Goal: Task Accomplishment & Management: Use online tool/utility

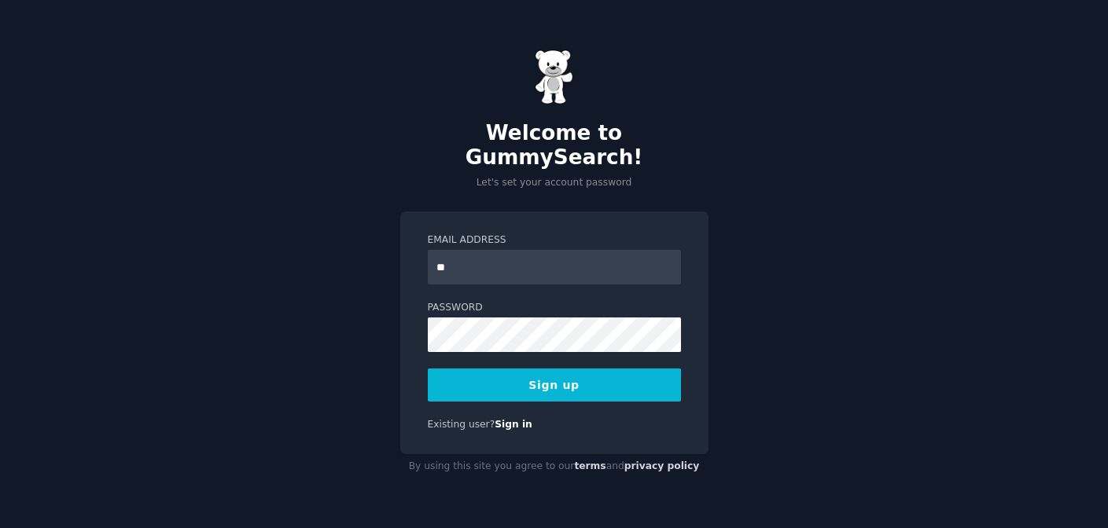
type input "*"
paste input "**********"
click at [447, 256] on input "**********" at bounding box center [554, 267] width 253 height 35
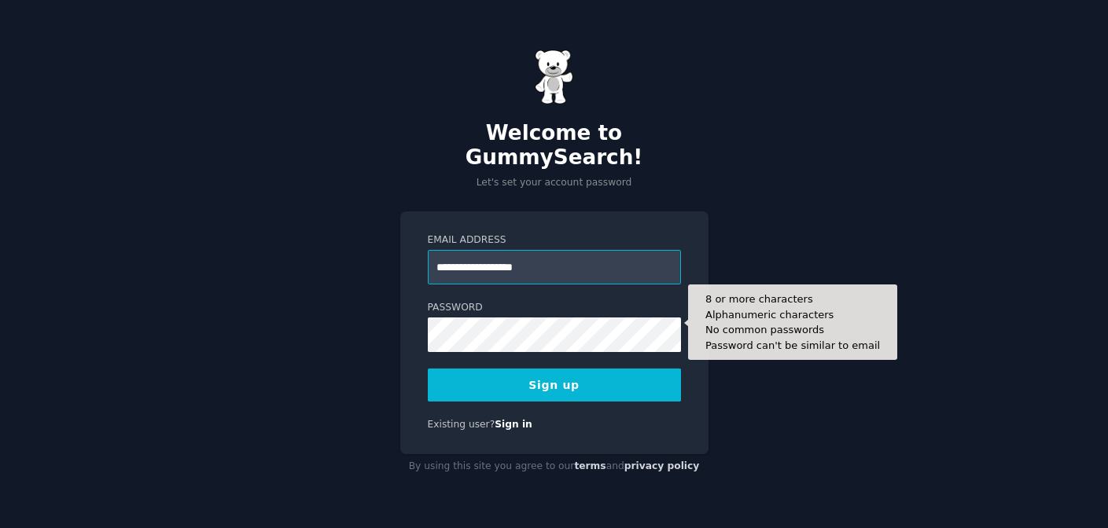
type input "**********"
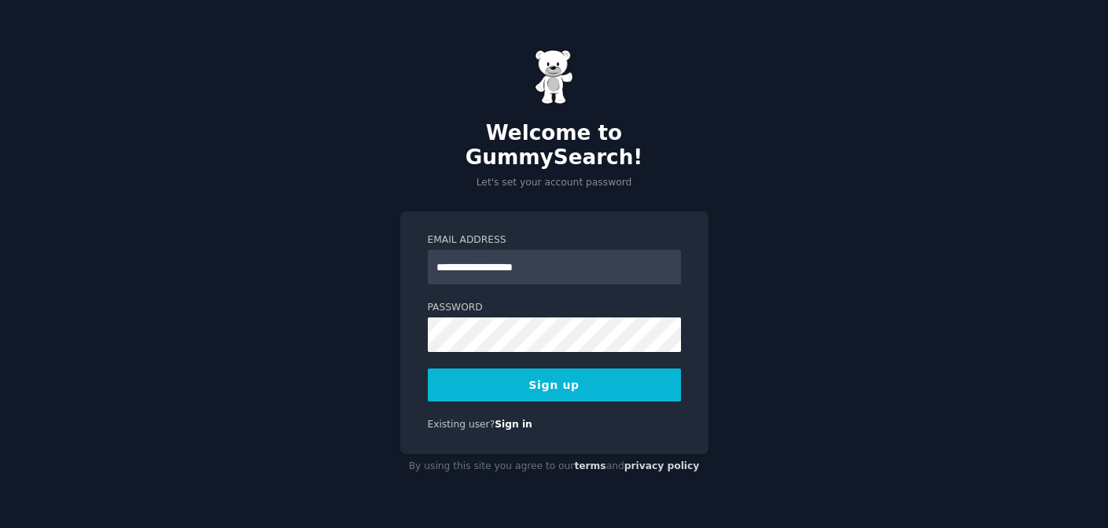
click at [619, 373] on button "Sign up" at bounding box center [554, 385] width 253 height 33
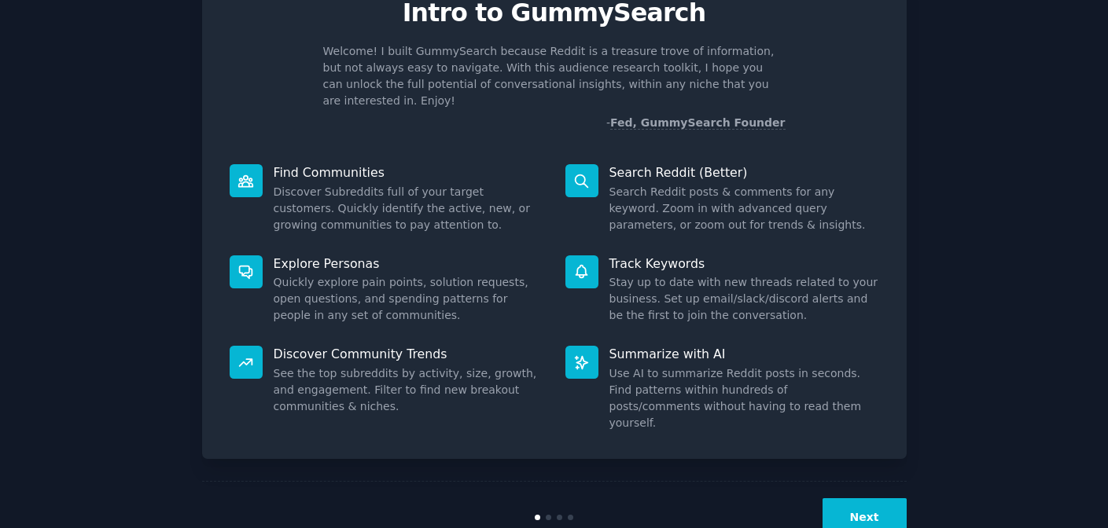
scroll to position [86, 0]
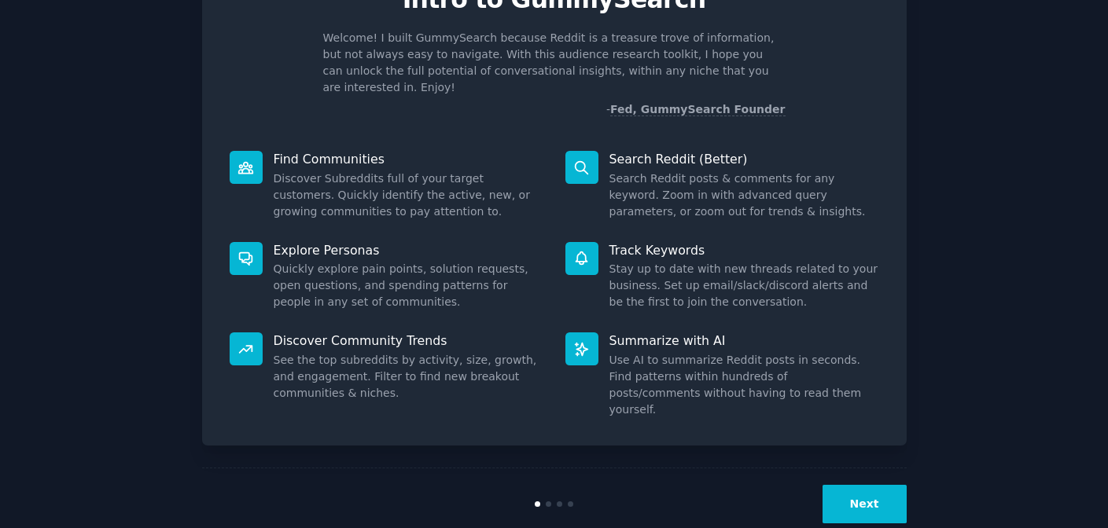
click at [845, 491] on div "Next" at bounding box center [554, 504] width 705 height 72
click at [854, 485] on button "Next" at bounding box center [864, 504] width 84 height 39
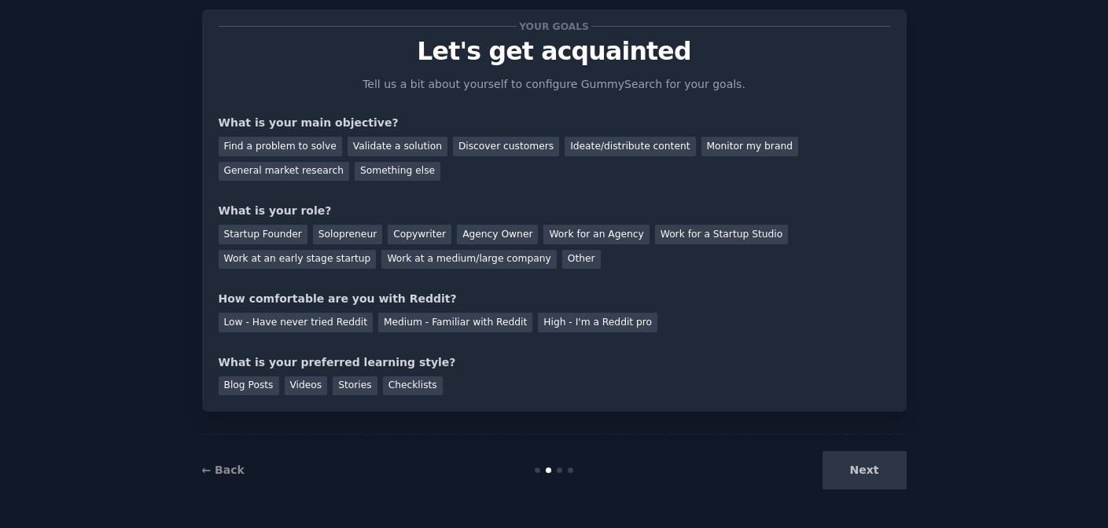
scroll to position [35, 0]
click at [297, 146] on div "Find a problem to solve" at bounding box center [280, 147] width 123 height 20
click at [315, 233] on div "Solopreneur" at bounding box center [347, 235] width 69 height 20
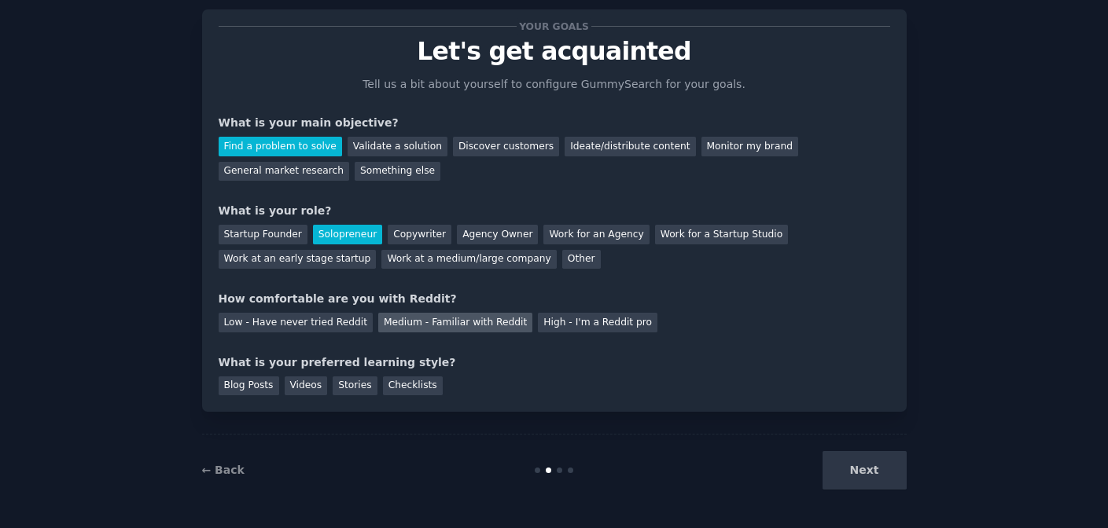
click at [378, 319] on div "Medium - Familiar with Reddit" at bounding box center [455, 323] width 154 height 20
click at [417, 386] on div "Checklists" at bounding box center [413, 387] width 60 height 20
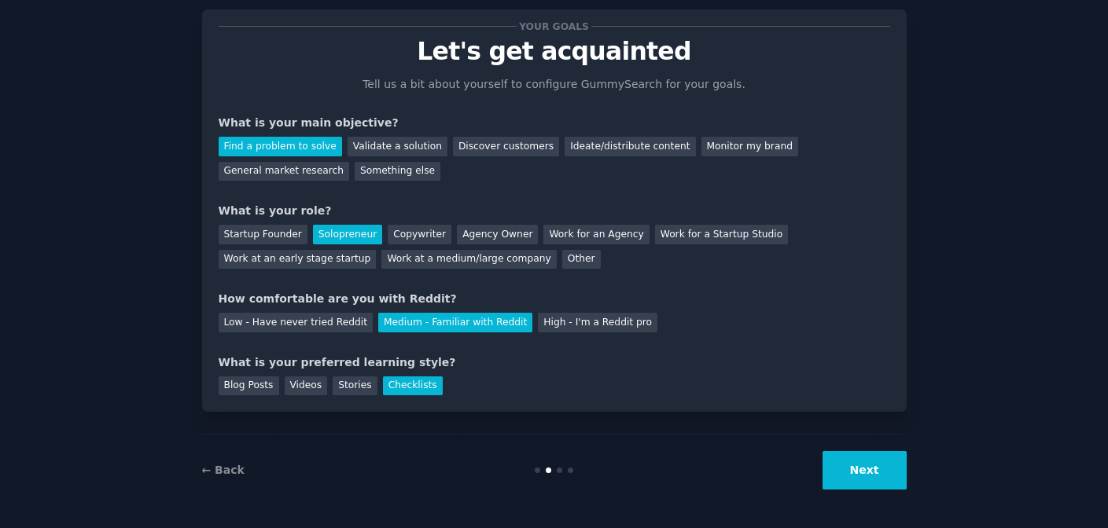
click at [868, 460] on button "Next" at bounding box center [864, 470] width 84 height 39
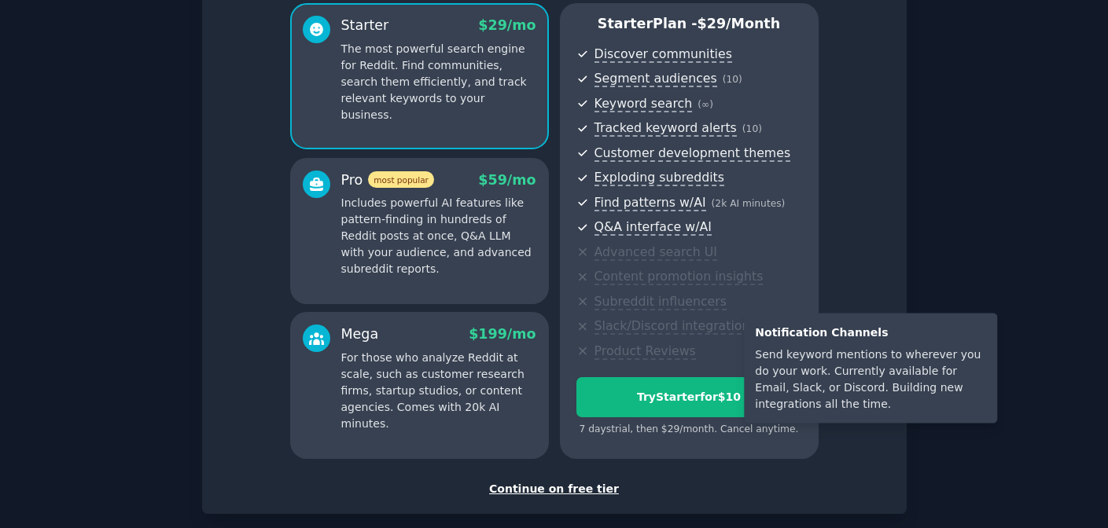
scroll to position [135, 0]
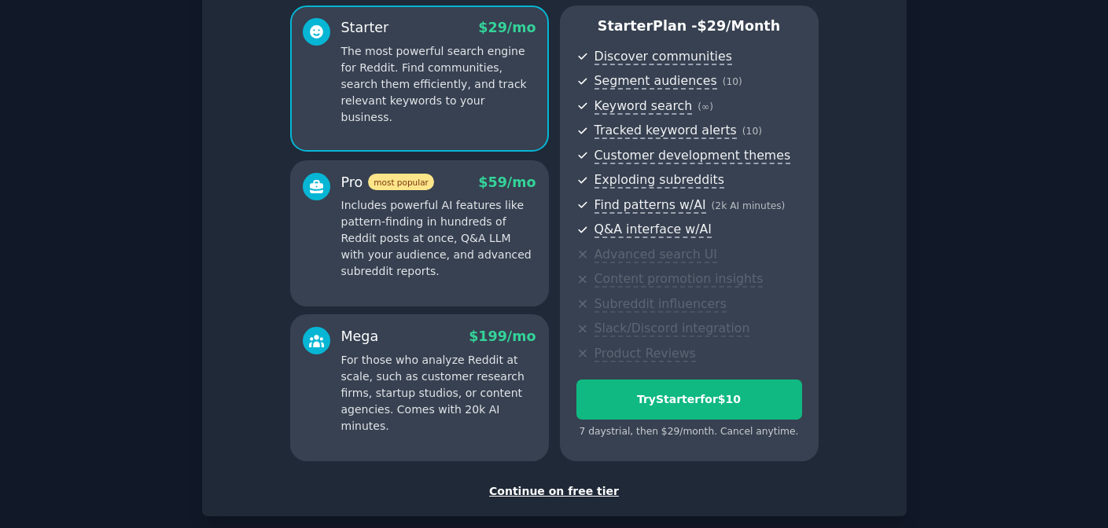
click at [546, 493] on div "Continue on free tier" at bounding box center [555, 492] width 672 height 17
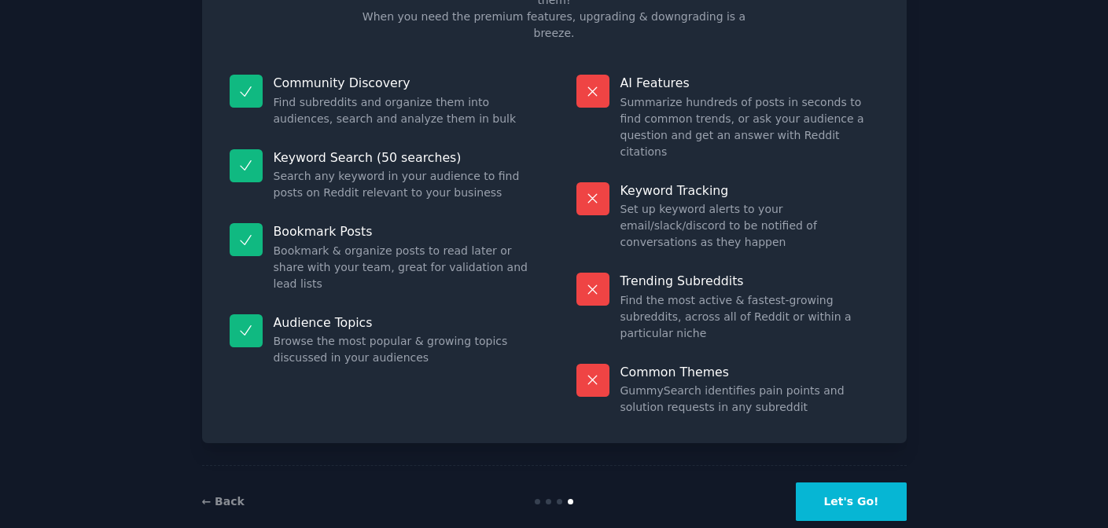
scroll to position [84, 0]
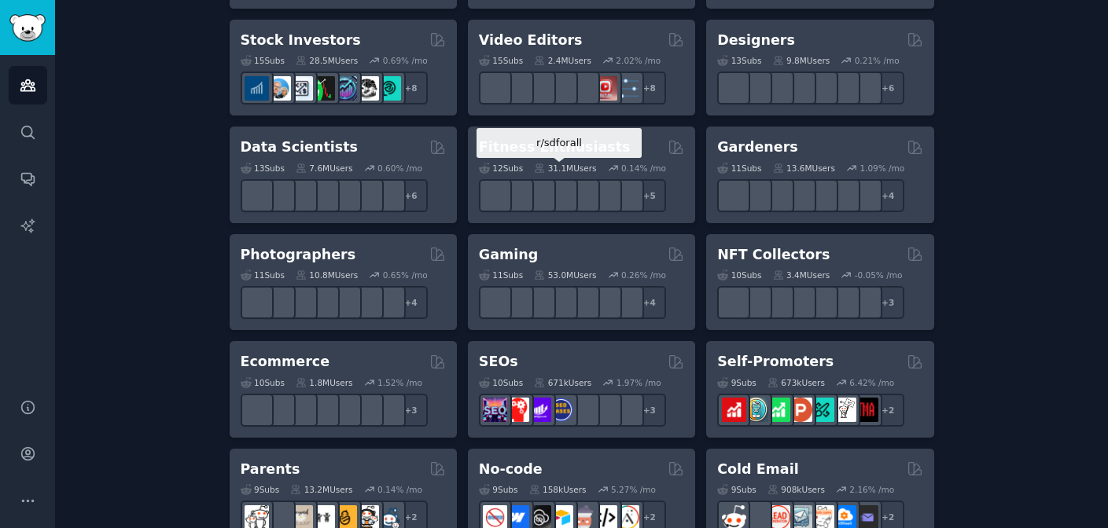
scroll to position [609, 0]
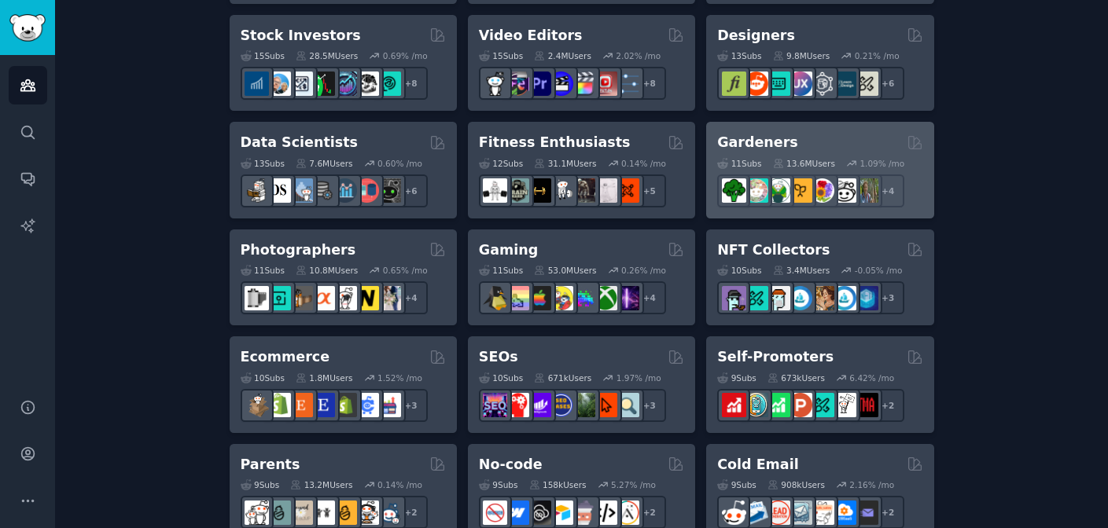
click at [824, 134] on div "Gardeners" at bounding box center [819, 143] width 205 height 20
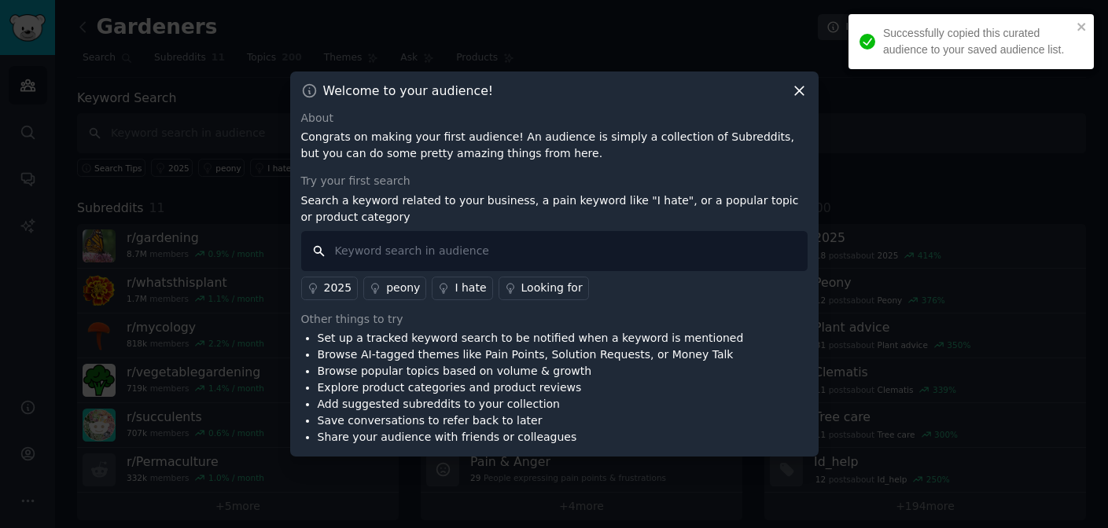
click at [449, 252] on input "text" at bounding box center [554, 251] width 506 height 40
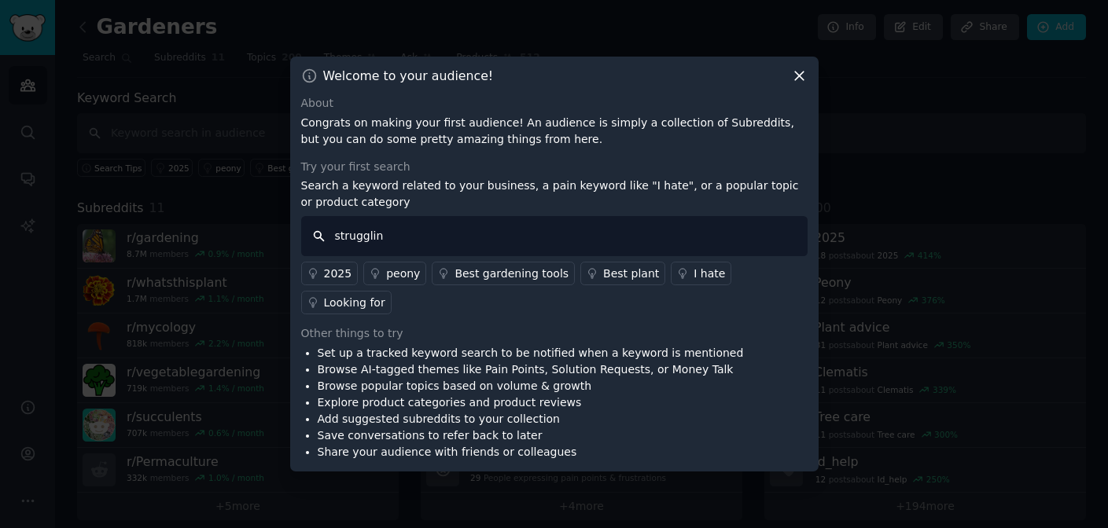
type input "struggling"
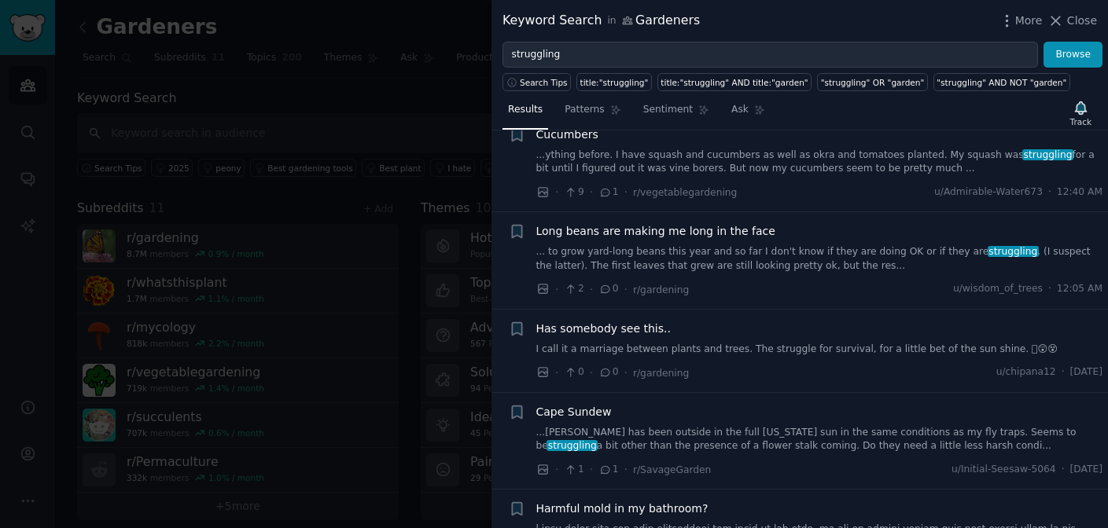
scroll to position [624, 0]
click at [382, 36] on div at bounding box center [554, 264] width 1108 height 528
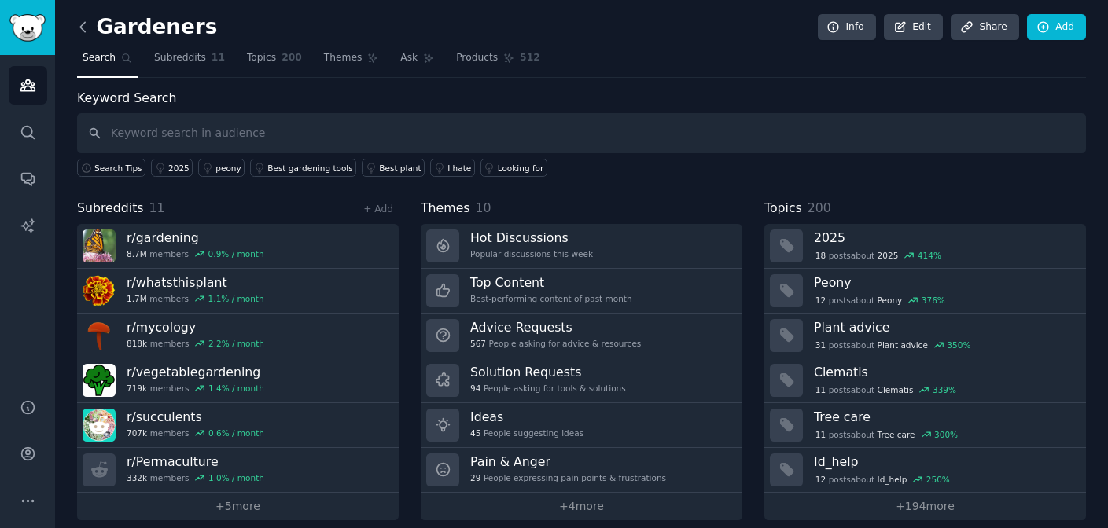
click at [80, 28] on icon at bounding box center [82, 26] width 5 height 9
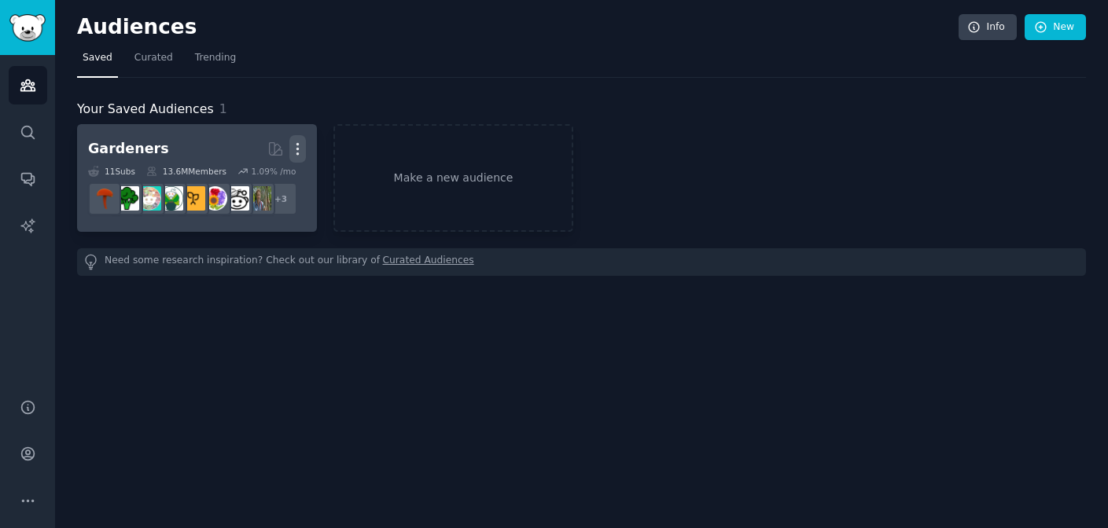
click at [298, 146] on icon "button" at bounding box center [297, 149] width 17 height 17
click at [257, 179] on p "Delete" at bounding box center [255, 182] width 36 height 17
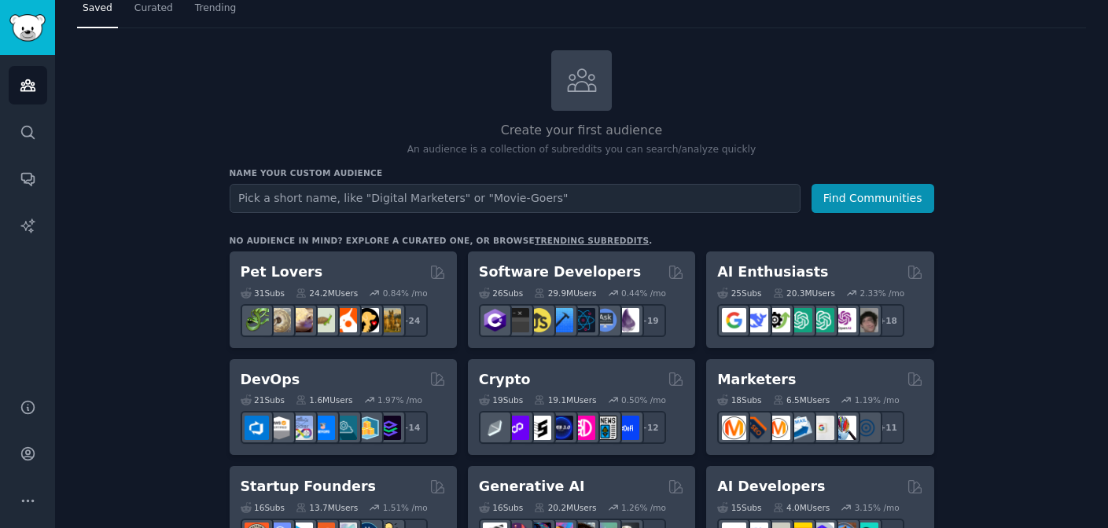
scroll to position [42, 0]
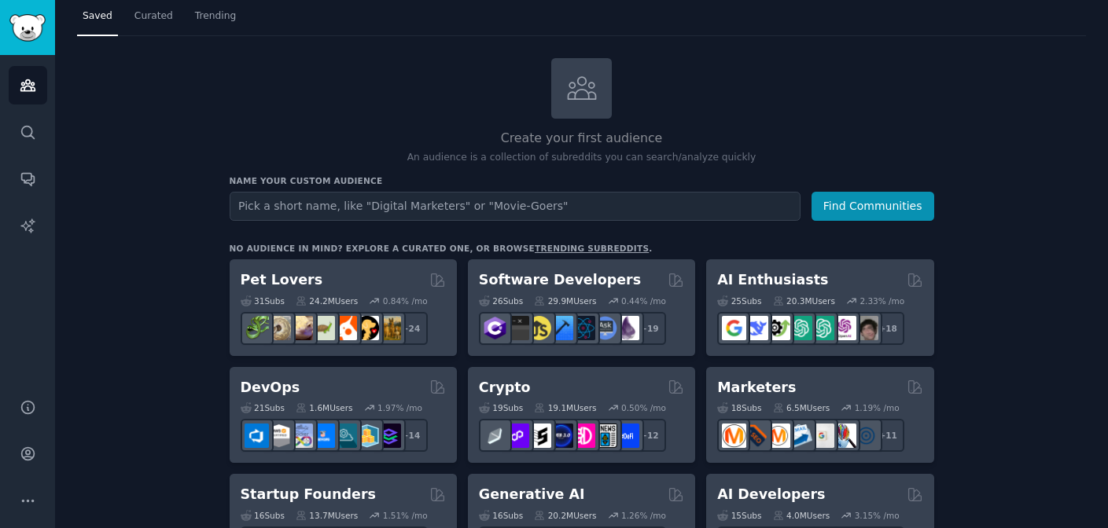
click at [326, 214] on input "text" at bounding box center [515, 206] width 571 height 29
type input "real estate"
click at [811, 192] on button "Find Communities" at bounding box center [872, 206] width 123 height 29
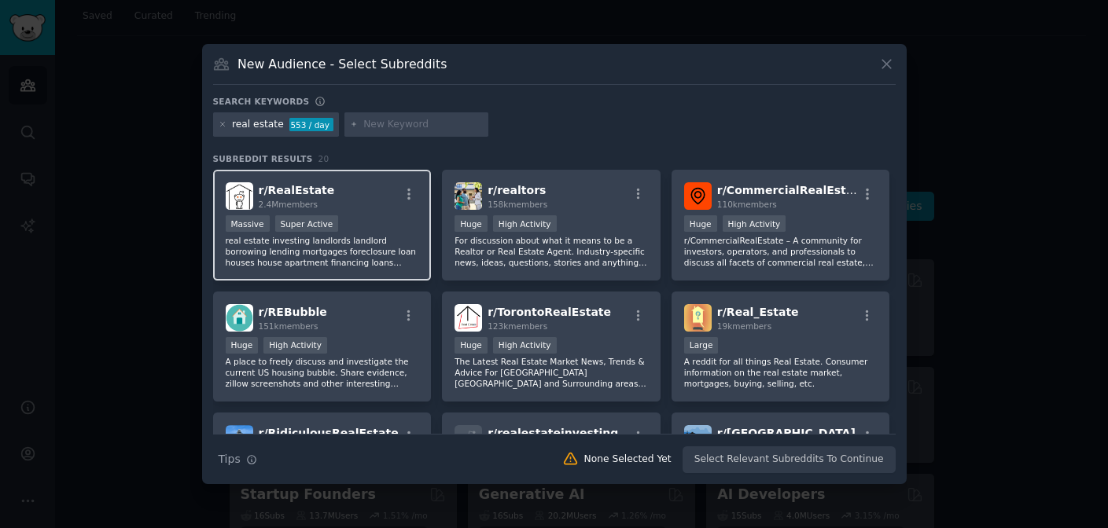
click at [296, 205] on span "2.4M members" at bounding box center [289, 204] width 60 height 9
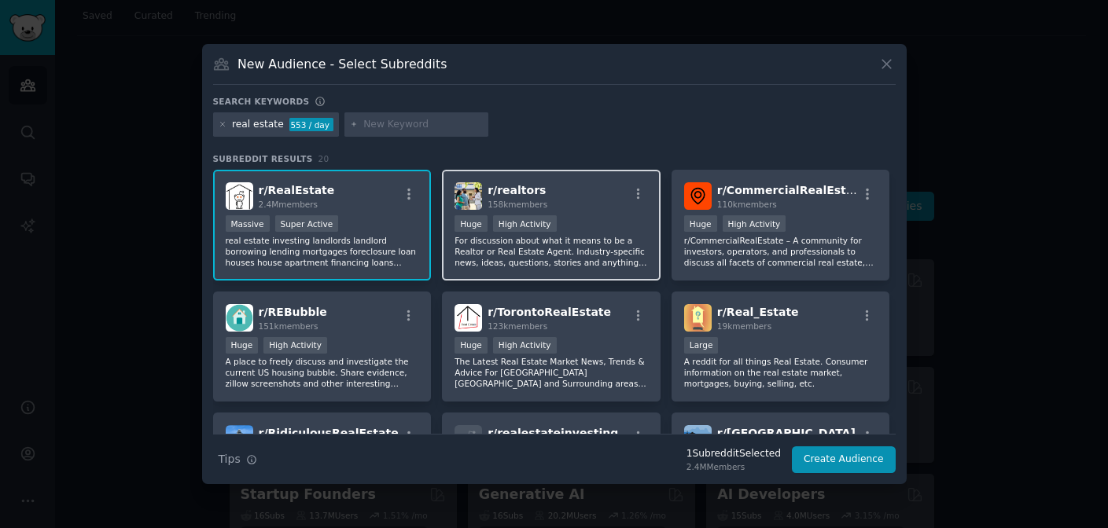
click at [552, 205] on div "r/ realtors 158k members" at bounding box center [550, 196] width 193 height 28
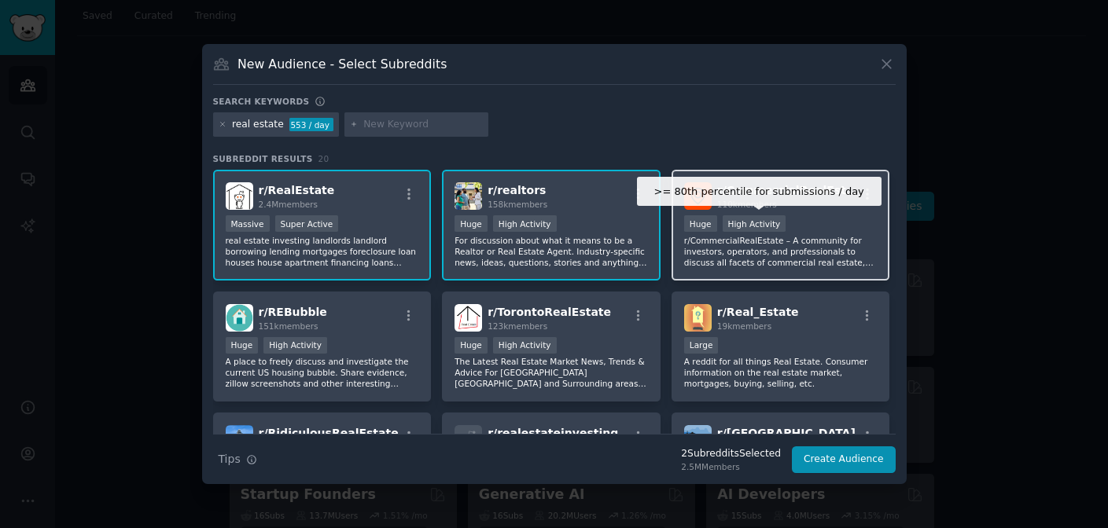
click at [753, 230] on div "High Activity" at bounding box center [755, 223] width 64 height 17
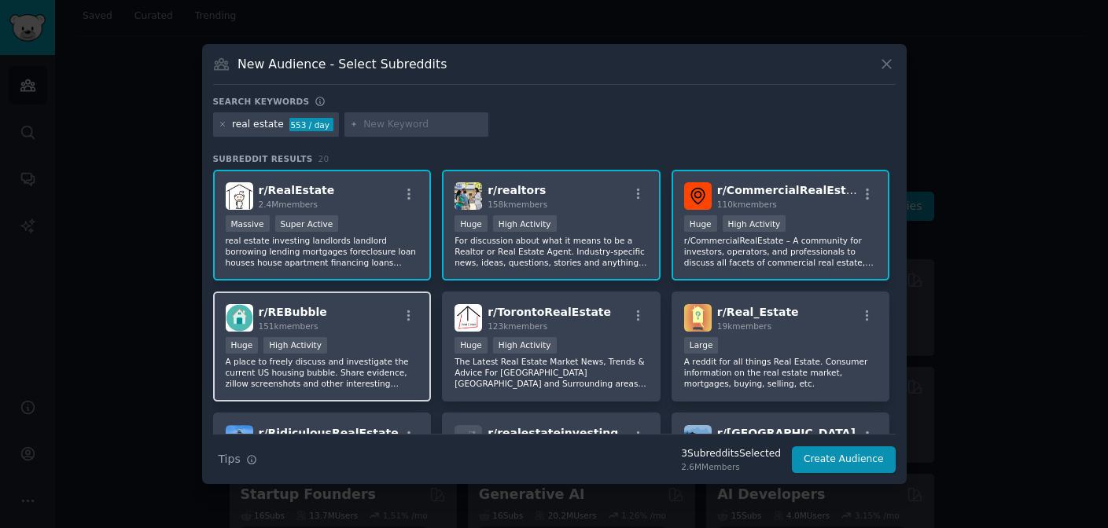
click at [315, 377] on p "A place to freely discuss and investigate the current US housing bubble. Share …" at bounding box center [322, 372] width 193 height 33
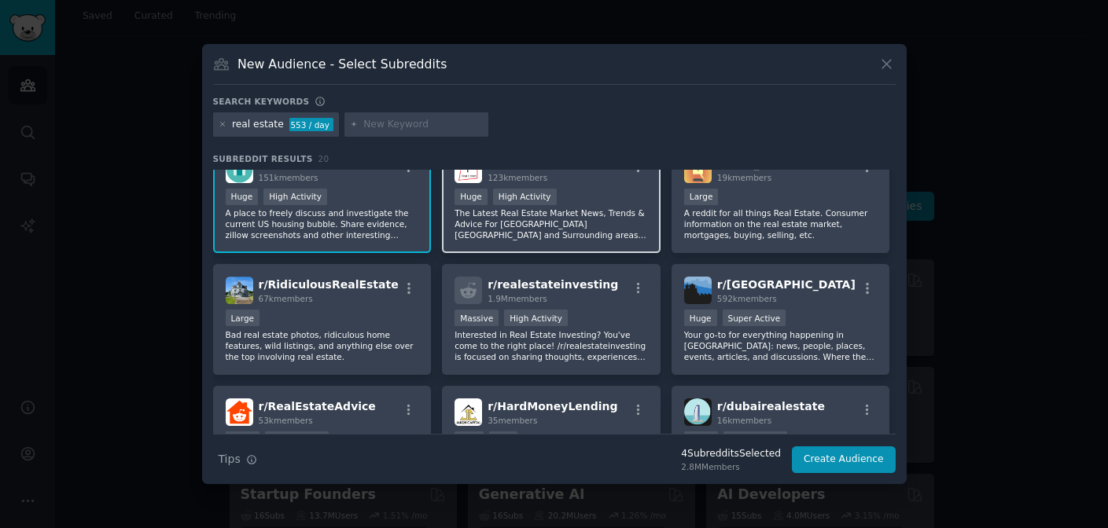
scroll to position [152, 0]
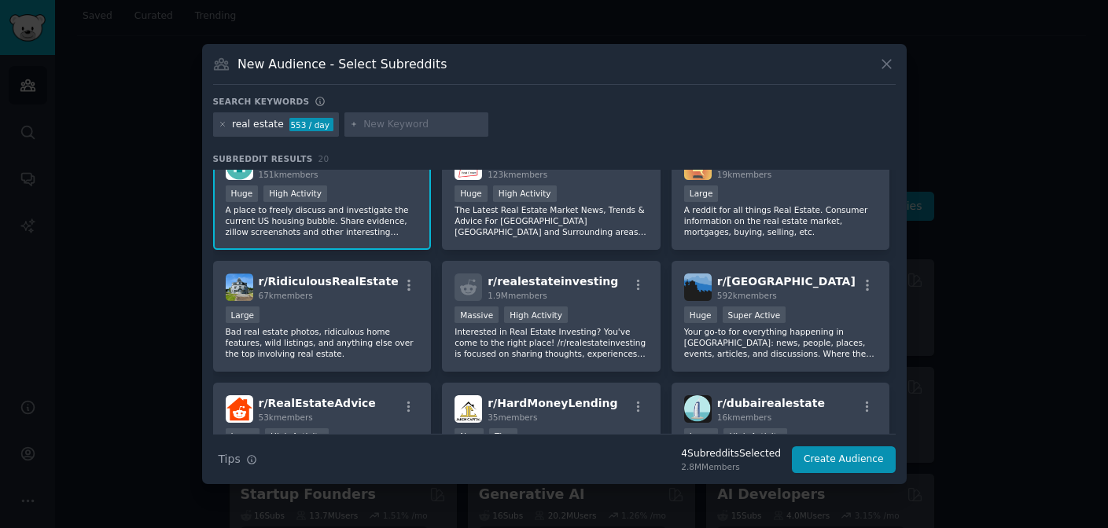
click at [561, 372] on div "r/ RealEstate 2.4M members Massive Super Active real estate investing landlords…" at bounding box center [554, 255] width 683 height 475
click at [561, 361] on div "r/ realestateinvesting 1.9M members Massive High Activity Interested in Real Es…" at bounding box center [551, 316] width 219 height 111
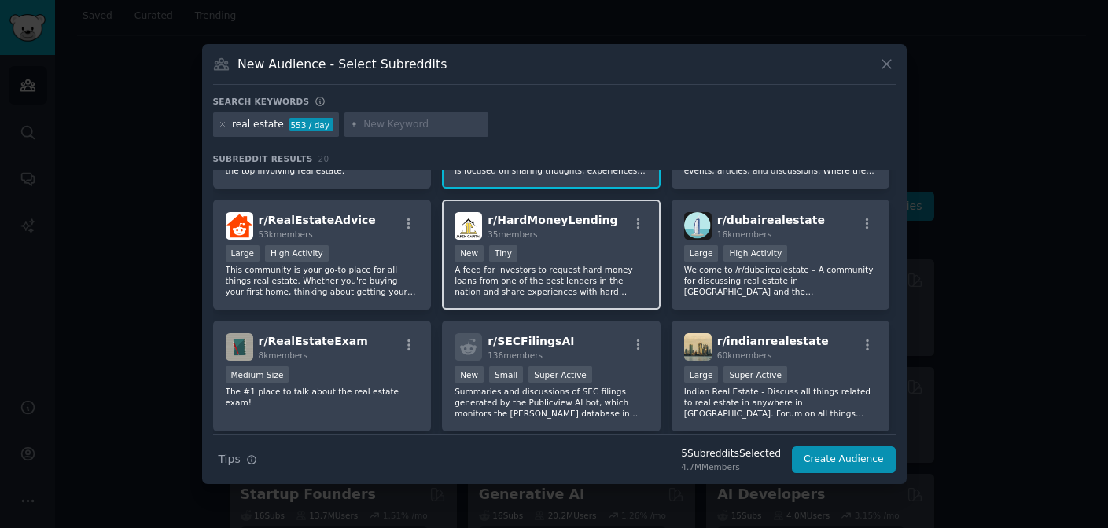
scroll to position [351, 0]
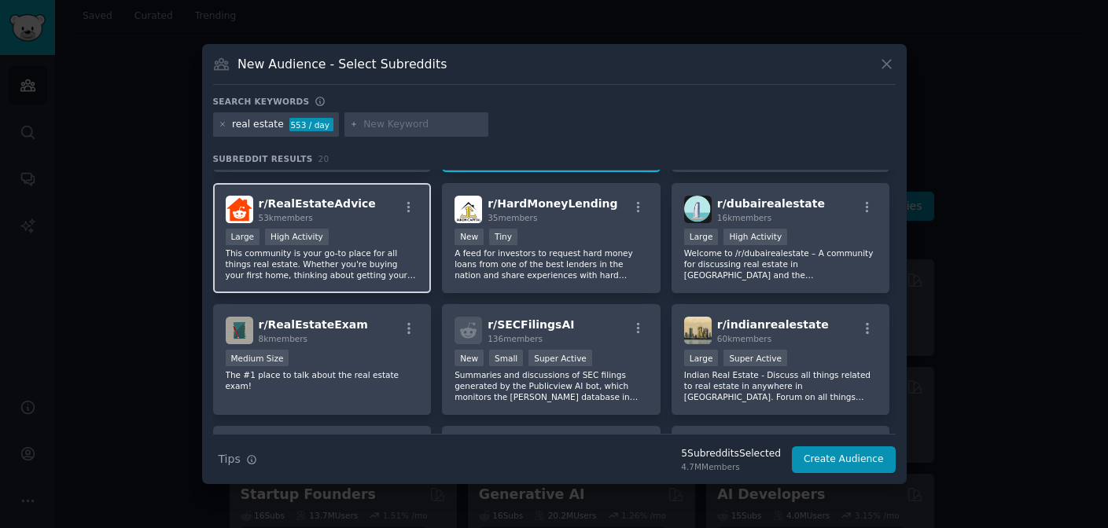
click at [381, 276] on p "This community is your go-to place for all things real estate. Whether you're b…" at bounding box center [322, 264] width 193 height 33
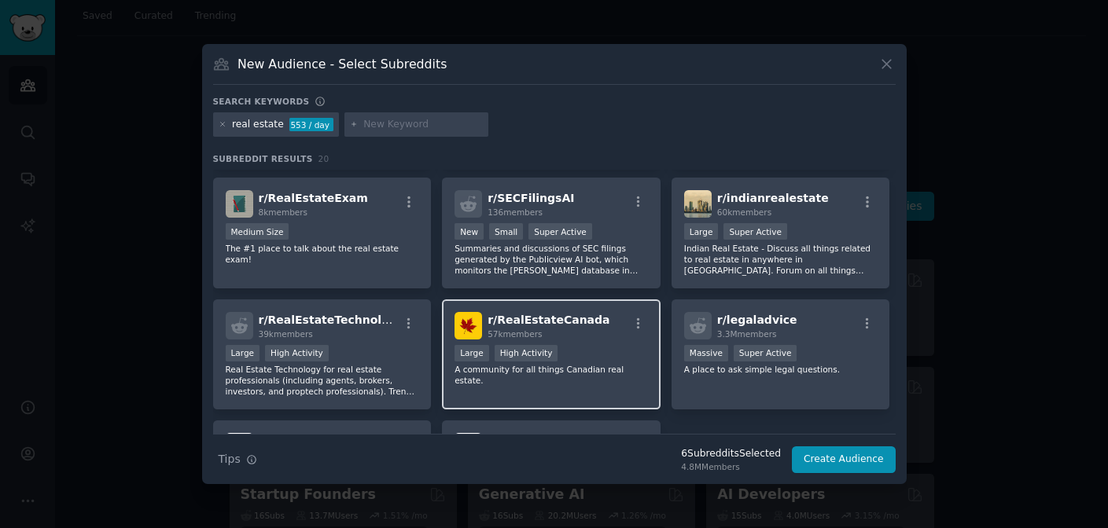
scroll to position [484, 0]
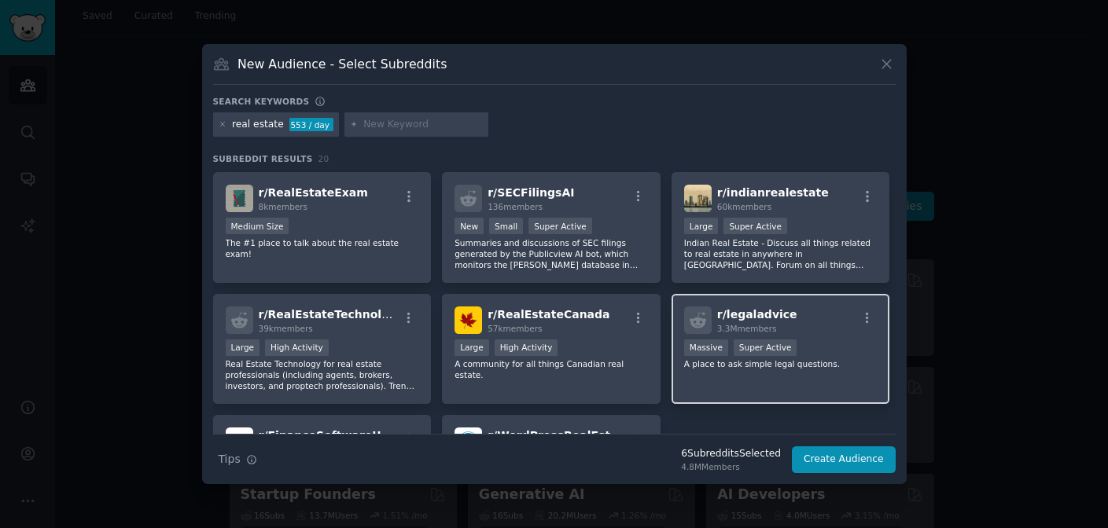
click at [693, 389] on div "r/ legaladvice 3.3M members 1,000,000+ members Massive Super Active A place to …" at bounding box center [781, 349] width 219 height 111
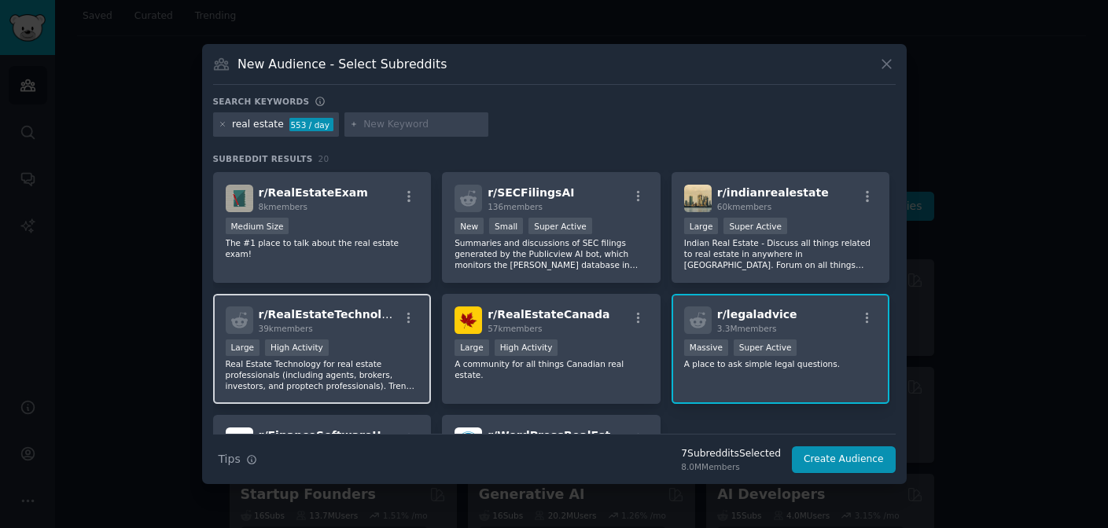
click at [410, 377] on p "Real Estate Technology for real estate professionals (including agents, brokers…" at bounding box center [322, 375] width 193 height 33
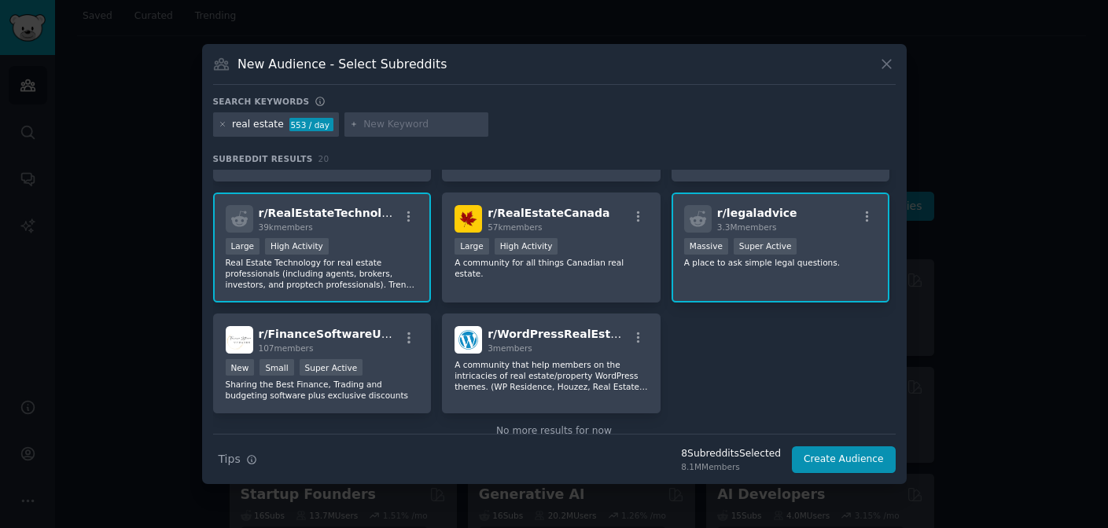
scroll to position [619, 0]
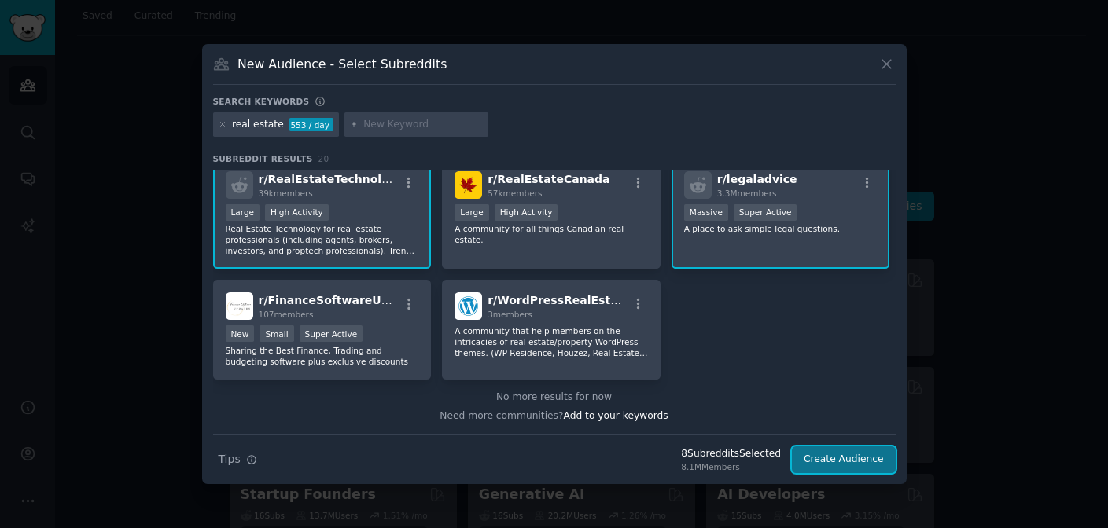
click at [830, 454] on button "Create Audience" at bounding box center [844, 460] width 104 height 27
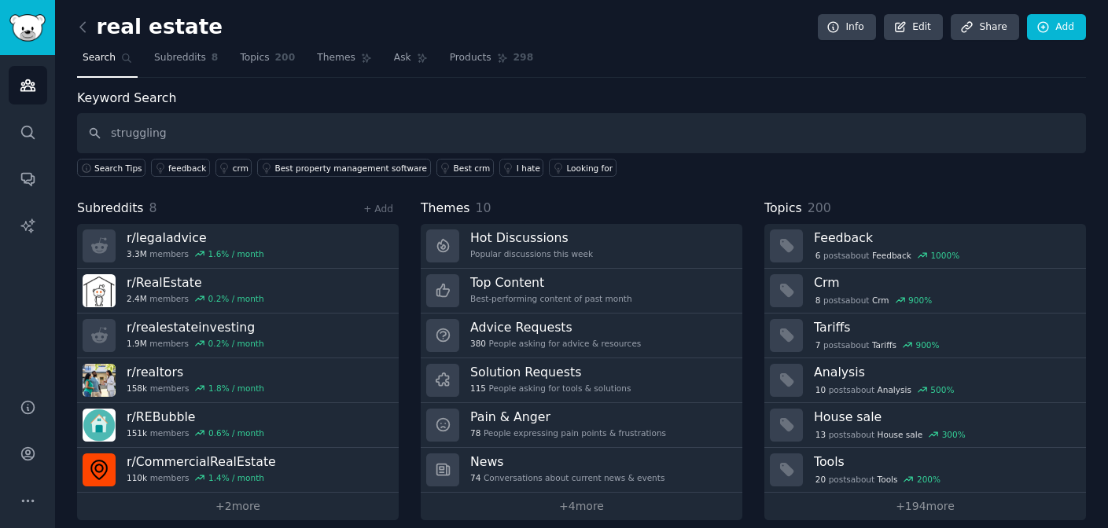
type input "struggling"
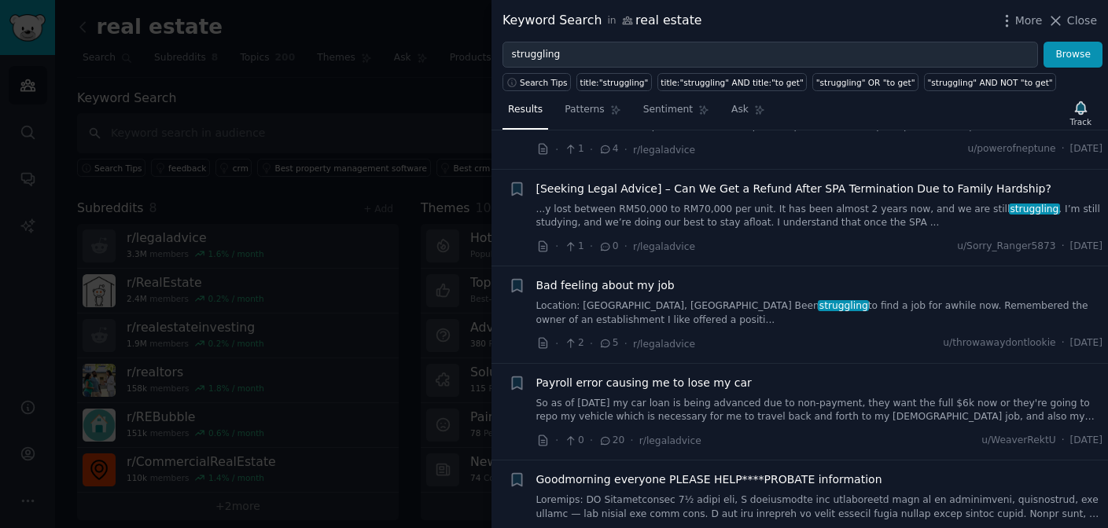
scroll to position [1448, 0]
click at [419, 237] on div at bounding box center [554, 264] width 1108 height 528
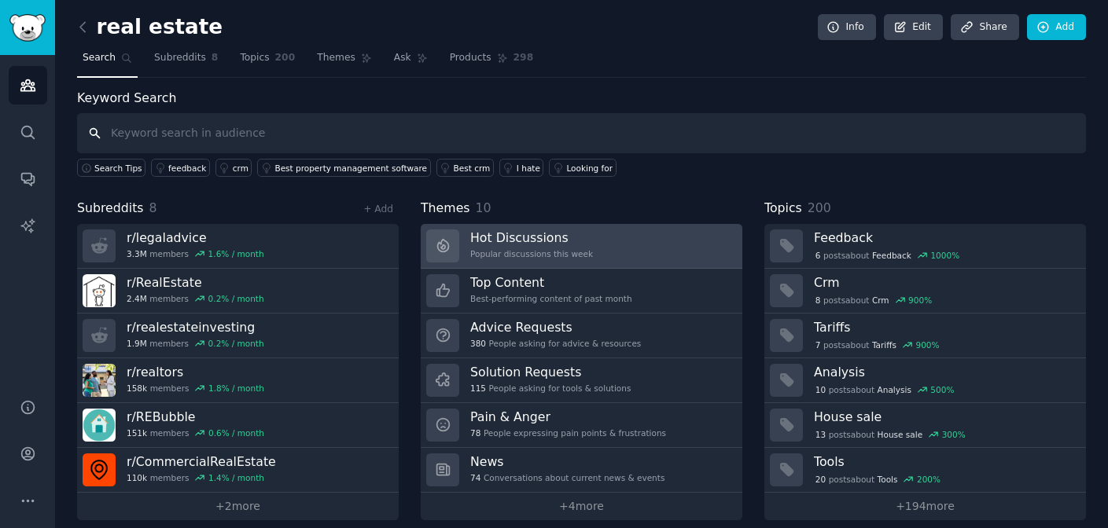
scroll to position [13, 0]
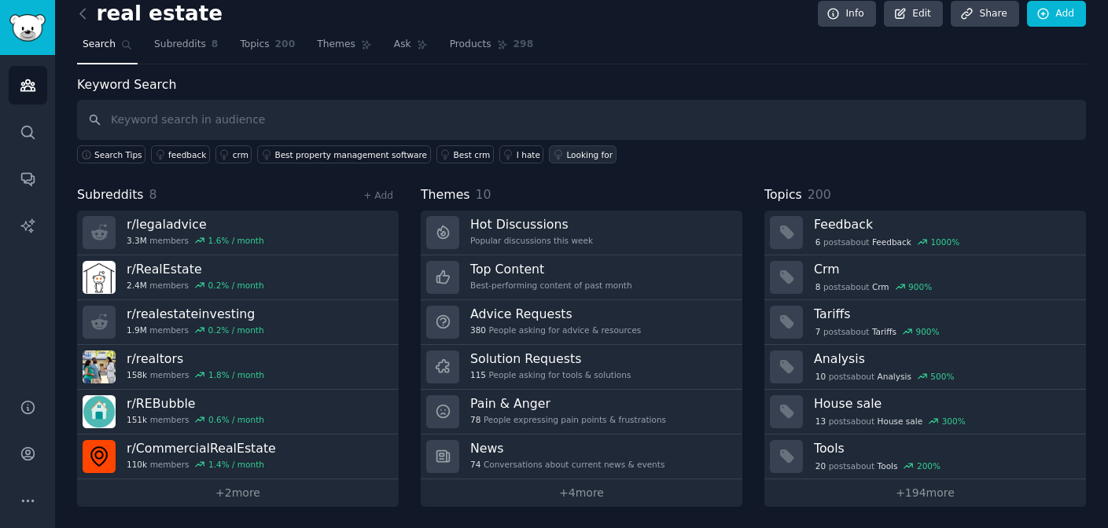
click at [596, 149] on div "Looking for" at bounding box center [589, 154] width 46 height 11
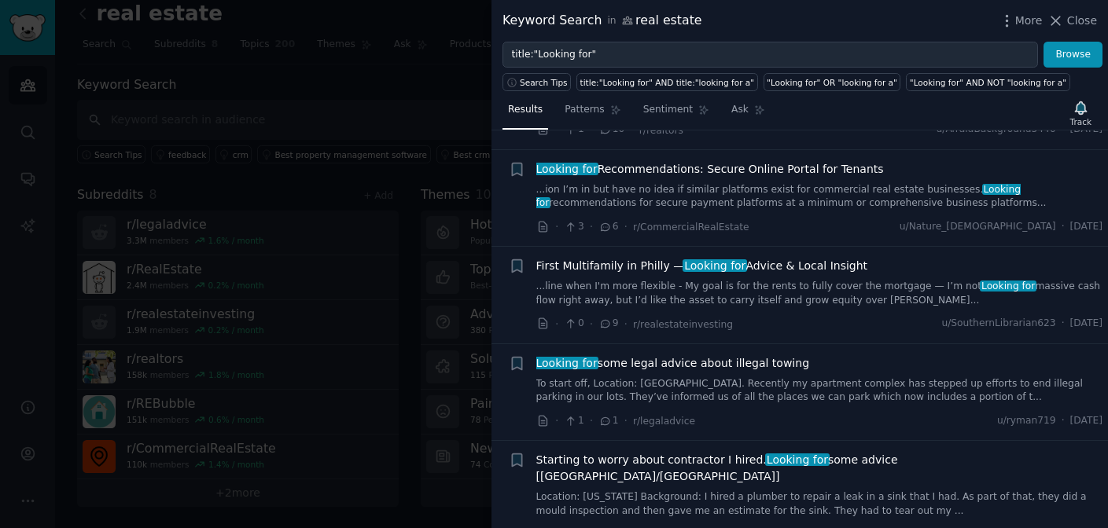
scroll to position [966, 0]
